Goal: Information Seeking & Learning: Learn about a topic

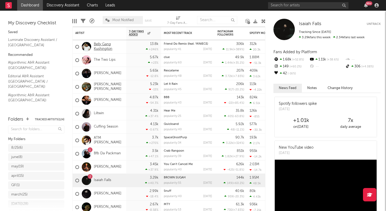
click at [104, 46] on link "Belly Gang Kushington" at bounding box center [109, 46] width 30 height 9
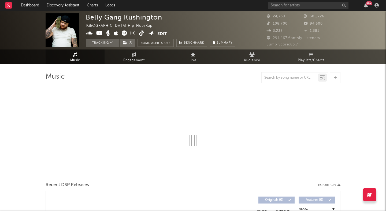
select select "6m"
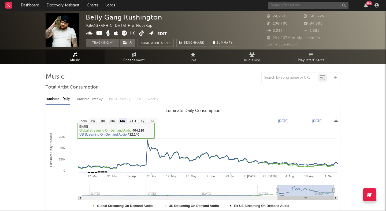
click at [304, 3] on input "text" at bounding box center [308, 5] width 80 height 7
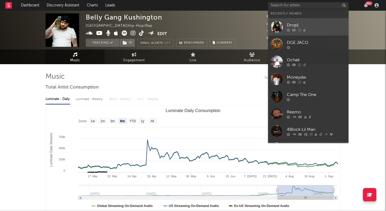
click at [296, 28] on div "Drop1" at bounding box center [316, 25] width 59 height 6
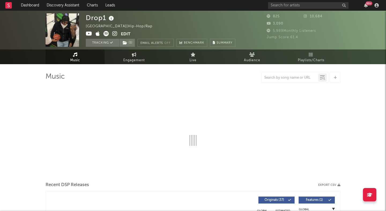
select select "1w"
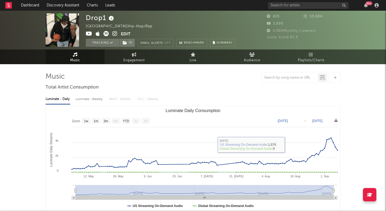
click at [87, 97] on div "Luminate - Weekly" at bounding box center [90, 99] width 28 height 9
select select "6m"
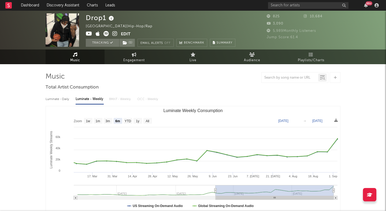
click at [56, 100] on div "Luminate - Daily" at bounding box center [58, 99] width 25 height 9
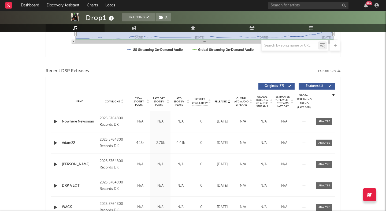
scroll to position [157, 0]
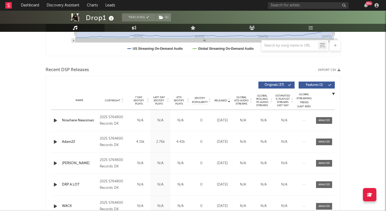
click at [219, 99] on span "Released" at bounding box center [220, 100] width 13 height 3
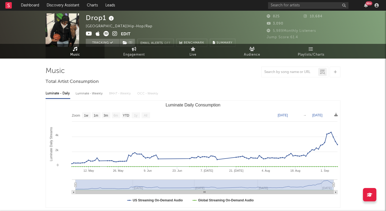
scroll to position [0, 0]
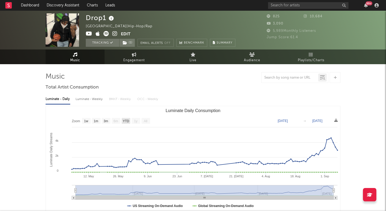
click at [126, 121] on text "YTD" at bounding box center [126, 121] width 6 height 4
click at [105, 122] on text "3m" at bounding box center [106, 121] width 5 height 4
select select "3m"
type input "2025-06-07"
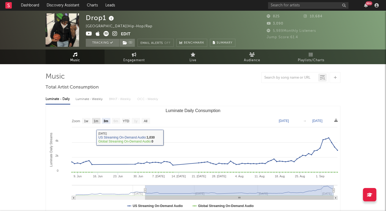
click at [96, 121] on text "1m" at bounding box center [96, 121] width 5 height 4
select select "1m"
type input "2025-08-07"
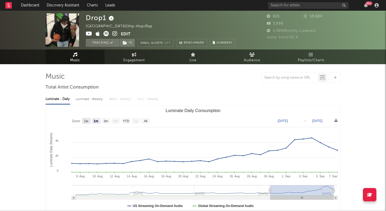
click at [86, 120] on text "1w" at bounding box center [86, 121] width 4 height 4
select select "1w"
type input "2025-09-01"
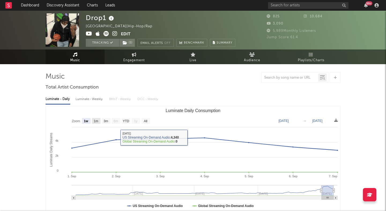
click at [97, 121] on text "1m" at bounding box center [96, 121] width 5 height 4
select select "1m"
type input "2025-08-07"
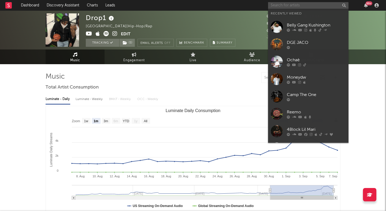
click at [299, 5] on input "text" at bounding box center [308, 5] width 80 height 7
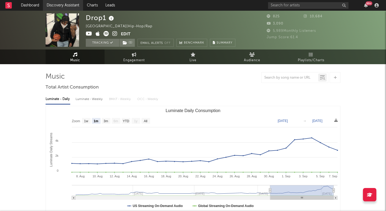
click at [71, 3] on link "Discovery Assistant" at bounding box center [63, 5] width 40 height 11
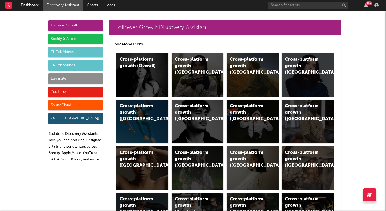
click at [57, 75] on div "Luminate" at bounding box center [75, 78] width 55 height 11
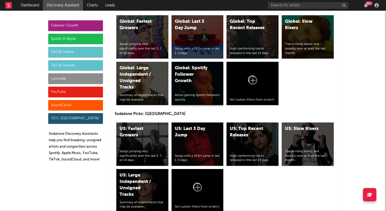
scroll to position [2420, 0]
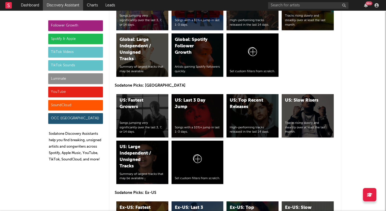
click at [192, 106] on div "US: Last 3 Day Jump" at bounding box center [193, 103] width 36 height 13
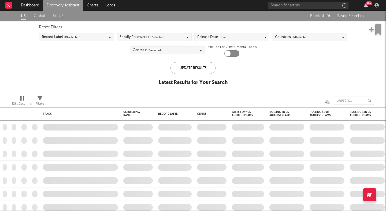
checkbox input "true"
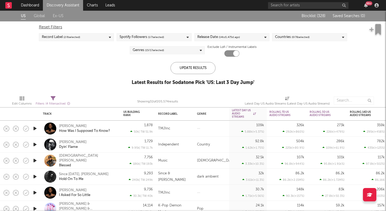
click at [51, 125] on div at bounding box center [50, 129] width 12 height 12
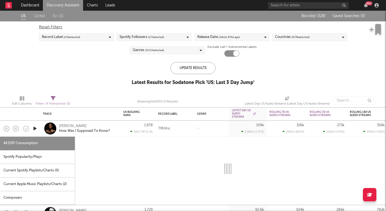
select select "1w"
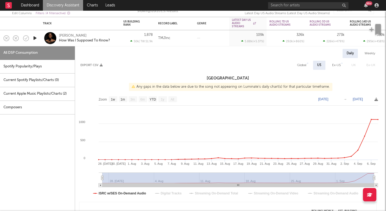
click at [54, 37] on div at bounding box center [50, 38] width 12 height 12
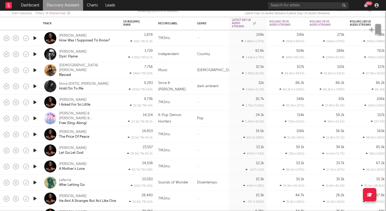
click at [52, 67] on div at bounding box center [50, 70] width 12 height 12
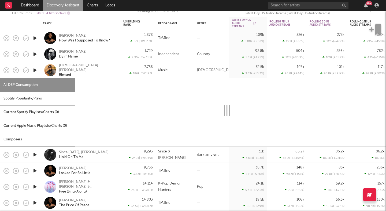
select select "6m"
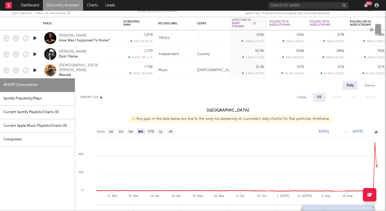
click at [48, 69] on div at bounding box center [50, 70] width 12 height 12
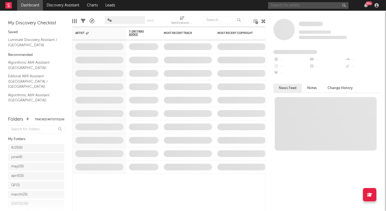
click at [275, 4] on input "text" at bounding box center [308, 5] width 80 height 7
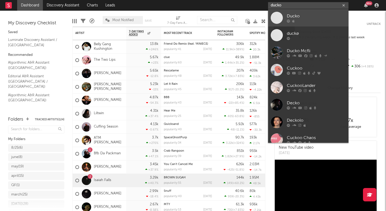
type input "ducko"
click at [285, 15] on link "Ducko" at bounding box center [308, 17] width 80 height 17
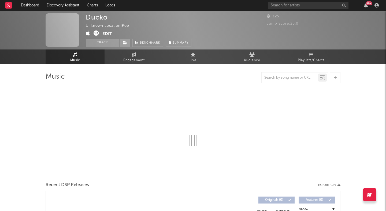
select select "1w"
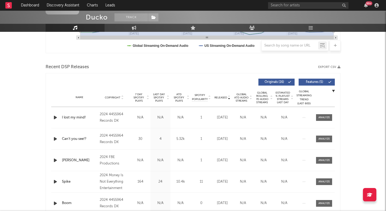
scroll to position [181, 0]
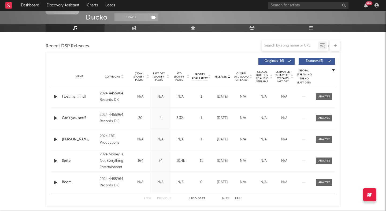
click at [220, 75] on span "Released" at bounding box center [220, 76] width 13 height 3
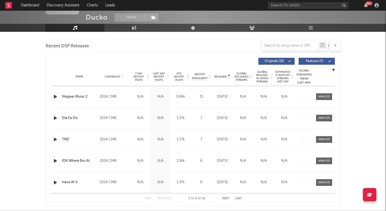
click at [220, 75] on span "Released" at bounding box center [220, 76] width 13 height 3
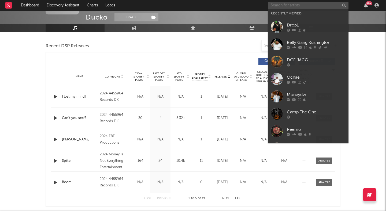
click at [299, 5] on input "text" at bounding box center [308, 5] width 80 height 7
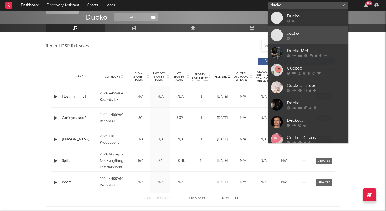
type input "ducko"
click at [285, 36] on link "duckø" at bounding box center [308, 35] width 80 height 17
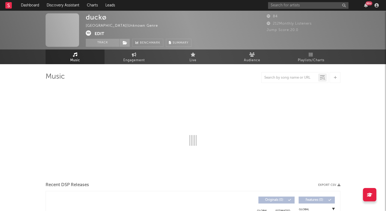
select select "1w"
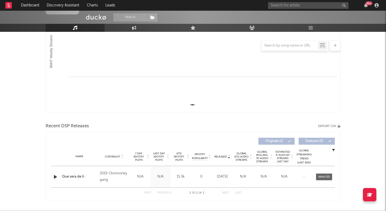
scroll to position [57, 0]
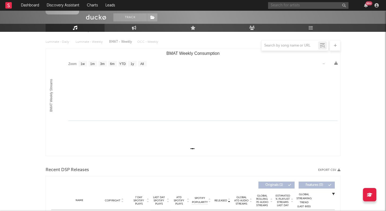
click at [280, 4] on input "text" at bounding box center [308, 5] width 80 height 7
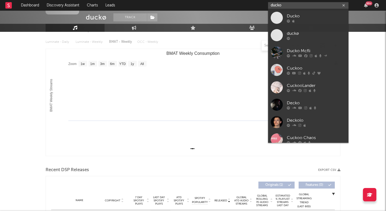
click at [273, 6] on input "ducko" at bounding box center [308, 5] width 80 height 7
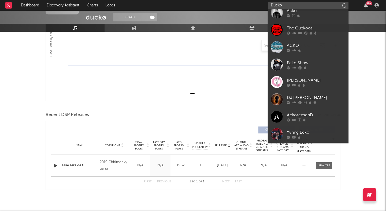
scroll to position [117, 0]
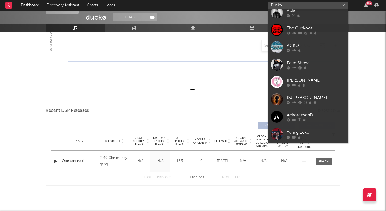
click at [303, 5] on input "Ducko" at bounding box center [308, 5] width 80 height 7
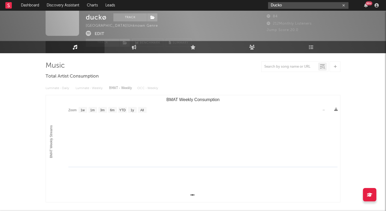
scroll to position [0, 0]
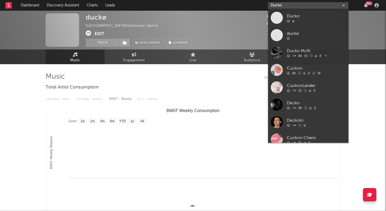
click at [298, 6] on input "Ducko" at bounding box center [308, 5] width 80 height 7
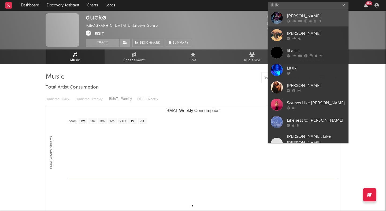
type input "lil lik"
click at [294, 17] on div "[PERSON_NAME]" at bounding box center [316, 16] width 59 height 6
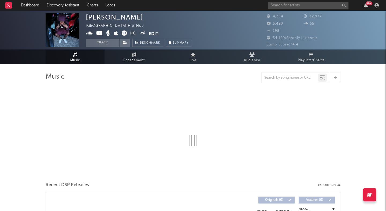
select select "6m"
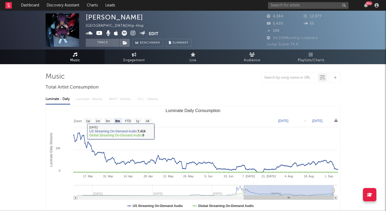
click at [81, 99] on div "Luminate - Daily Luminate - Weekly BMAT - Weekly OCC - Weekly" at bounding box center [193, 99] width 295 height 9
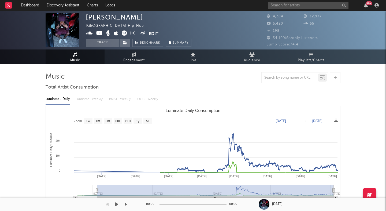
drag, startPoint x: 244, startPoint y: 190, endPoint x: 91, endPoint y: 198, distance: 153.1
click at [91, 198] on icon "Created with Highcharts 10.3.3 Luminate Daily Streams Luminate Daily Consumptio…" at bounding box center [193, 159] width 294 height 107
type input "[DATE]"
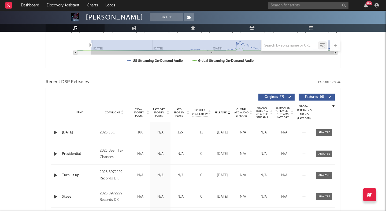
scroll to position [162, 0]
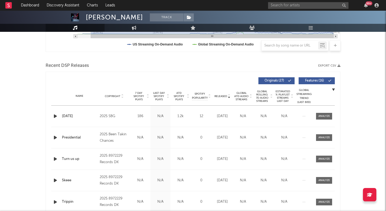
click at [315, 80] on span "Features ( 16 )" at bounding box center [314, 80] width 25 height 3
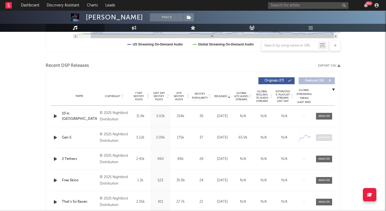
click at [320, 137] on div at bounding box center [324, 138] width 12 height 4
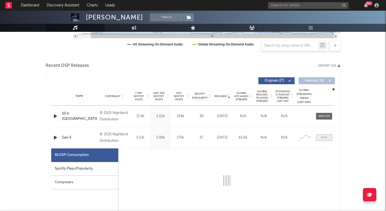
select select "6m"
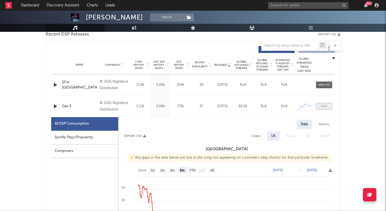
scroll to position [227, 0]
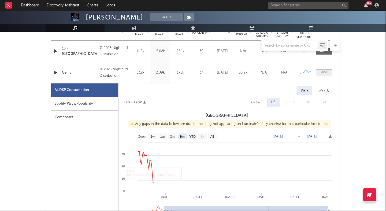
click at [324, 72] on div at bounding box center [324, 73] width 6 height 4
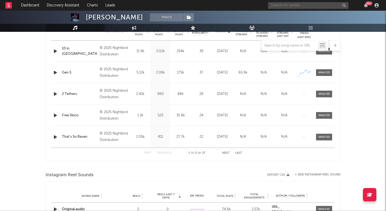
click at [291, 6] on input "text" at bounding box center [308, 5] width 80 height 7
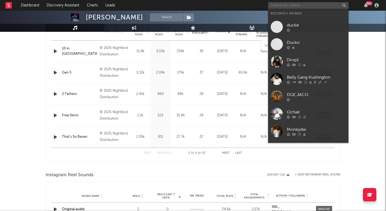
paste input "BURNINGFORESTBOY"
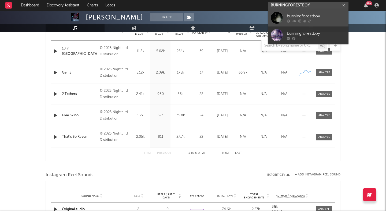
type input "BURNINGFORESTBOY"
click at [293, 15] on div "burningforestboy" at bounding box center [316, 16] width 59 height 6
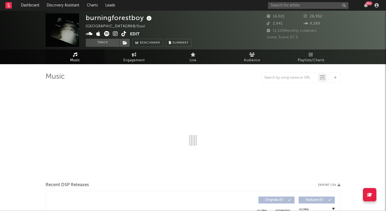
select select "6m"
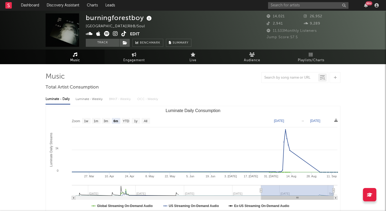
click at [99, 98] on div "Luminate - Weekly" at bounding box center [90, 99] width 28 height 9
select select "6m"
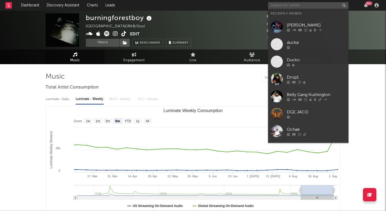
click at [289, 5] on input "text" at bounding box center [308, 5] width 80 height 7
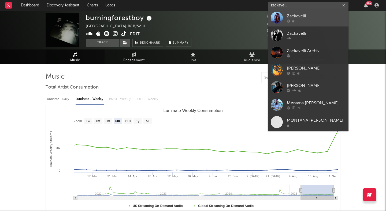
type input "zackavelli"
click at [298, 15] on div "Zackavelli" at bounding box center [316, 16] width 59 height 6
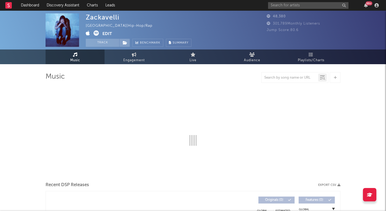
select select "6m"
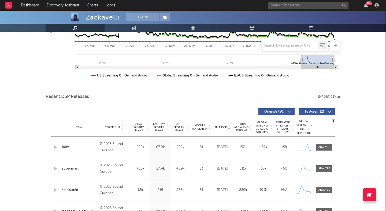
scroll to position [130, 0]
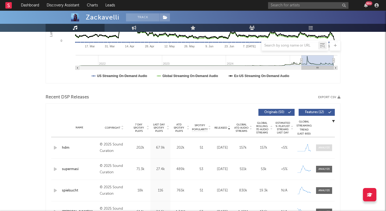
click at [323, 148] on div at bounding box center [324, 148] width 12 height 4
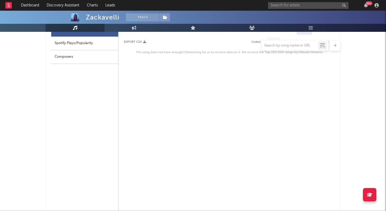
scroll to position [219, 0]
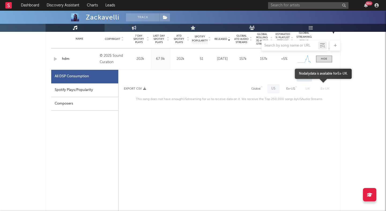
click at [322, 85] on span "Ex-UK" at bounding box center [325, 88] width 20 height 9
click at [324, 74] on div "Weekly" at bounding box center [323, 77] width 19 height 9
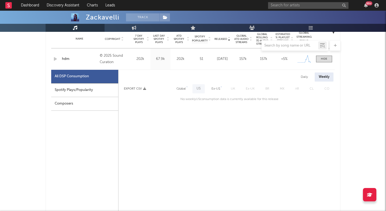
click at [309, 76] on div "Daily" at bounding box center [303, 77] width 15 height 9
click at [259, 88] on div "Global" at bounding box center [255, 89] width 9 height 6
select select "1w"
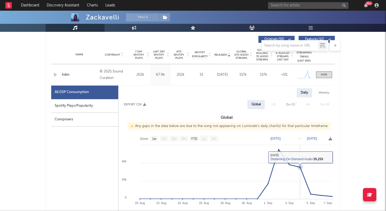
scroll to position [190, 0]
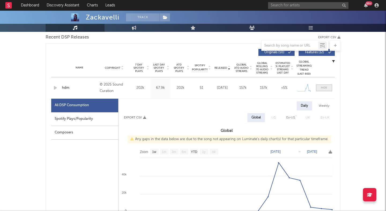
click at [325, 87] on div at bounding box center [324, 88] width 6 height 4
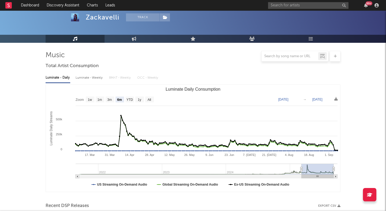
scroll to position [0, 0]
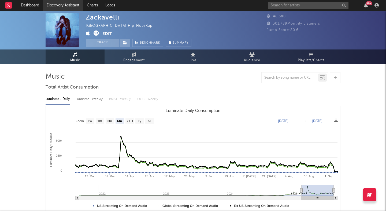
click at [53, 5] on link "Discovery Assistant" at bounding box center [63, 5] width 40 height 11
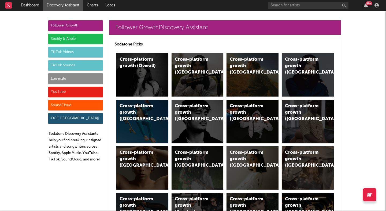
click at [73, 76] on div "Luminate" at bounding box center [75, 78] width 55 height 11
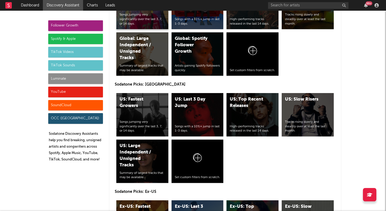
scroll to position [2469, 0]
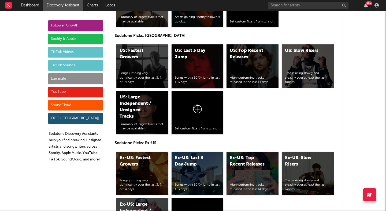
click at [177, 68] on div "US: Last 3 Day Jump Songs with a 10%+ jump in last 1-3 days." at bounding box center [197, 65] width 52 height 43
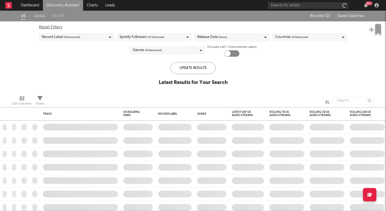
checkbox input "true"
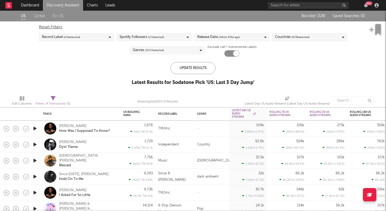
click at [166, 48] on div "Genres ( 15 / 17 selected)" at bounding box center [167, 50] width 75 height 8
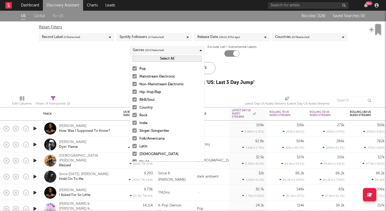
click at [137, 106] on label "Country" at bounding box center [166, 108] width 69 height 6
click at [132, 106] on input "Country" at bounding box center [132, 108] width 0 height 6
click at [135, 115] on div at bounding box center [134, 115] width 4 height 4
click at [132, 115] on input "Rock" at bounding box center [132, 115] width 0 height 6
click at [135, 124] on div at bounding box center [134, 123] width 4 height 4
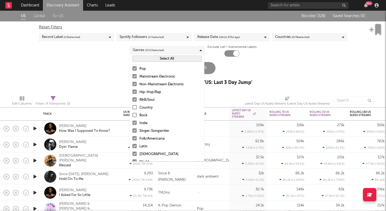
click at [132, 124] on input "Indie" at bounding box center [132, 123] width 0 height 6
click at [135, 131] on div at bounding box center [134, 131] width 4 height 4
click at [132, 131] on input "Singer-Songwriter" at bounding box center [132, 131] width 0 height 6
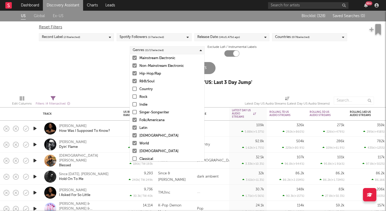
scroll to position [24, 0]
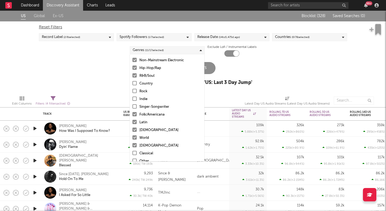
click at [134, 114] on div at bounding box center [134, 114] width 4 height 4
click at [132, 114] on input "Folk/Americana" at bounding box center [132, 115] width 0 height 6
click at [134, 122] on div at bounding box center [134, 122] width 4 height 4
click at [132, 122] on input "Latin" at bounding box center [132, 122] width 0 height 6
click at [134, 131] on div at bounding box center [134, 130] width 4 height 4
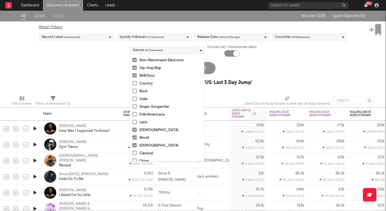
click at [132, 131] on input "[DEMOGRAPHIC_DATA]" at bounding box center [132, 130] width 0 height 6
click at [135, 137] on div at bounding box center [134, 138] width 4 height 4
click at [132, 137] on input "World" at bounding box center [132, 138] width 0 height 6
click at [134, 146] on div at bounding box center [134, 145] width 4 height 4
click at [132, 146] on input "[DEMOGRAPHIC_DATA]" at bounding box center [132, 146] width 0 height 6
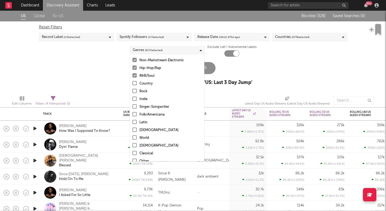
scroll to position [38, 0]
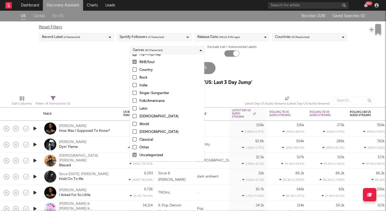
click at [134, 156] on div at bounding box center [134, 155] width 4 height 4
click at [132, 156] on input "Uncategorized" at bounding box center [132, 155] width 0 height 6
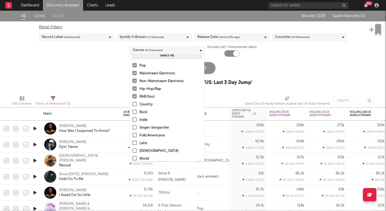
scroll to position [0, 0]
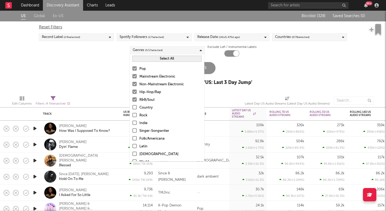
click at [134, 76] on div at bounding box center [134, 76] width 4 height 4
click at [132, 76] on input "Mainstream Electronic" at bounding box center [132, 77] width 0 height 6
click at [134, 82] on div at bounding box center [134, 84] width 4 height 4
click at [132, 82] on input "Non-Mainstream Electronic" at bounding box center [132, 84] width 0 height 6
click at [136, 68] on div at bounding box center [134, 68] width 4 height 4
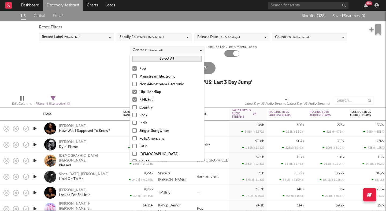
click at [132, 68] on input "Pop" at bounding box center [132, 69] width 0 height 6
click at [227, 71] on div "Update Results Latest Results for Your Search ' US: Last 3 Day Jump '" at bounding box center [193, 76] width 118 height 29
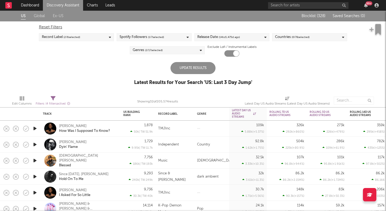
click at [198, 70] on div "Update Results" at bounding box center [192, 68] width 45 height 12
